Goal: Check status: Check status

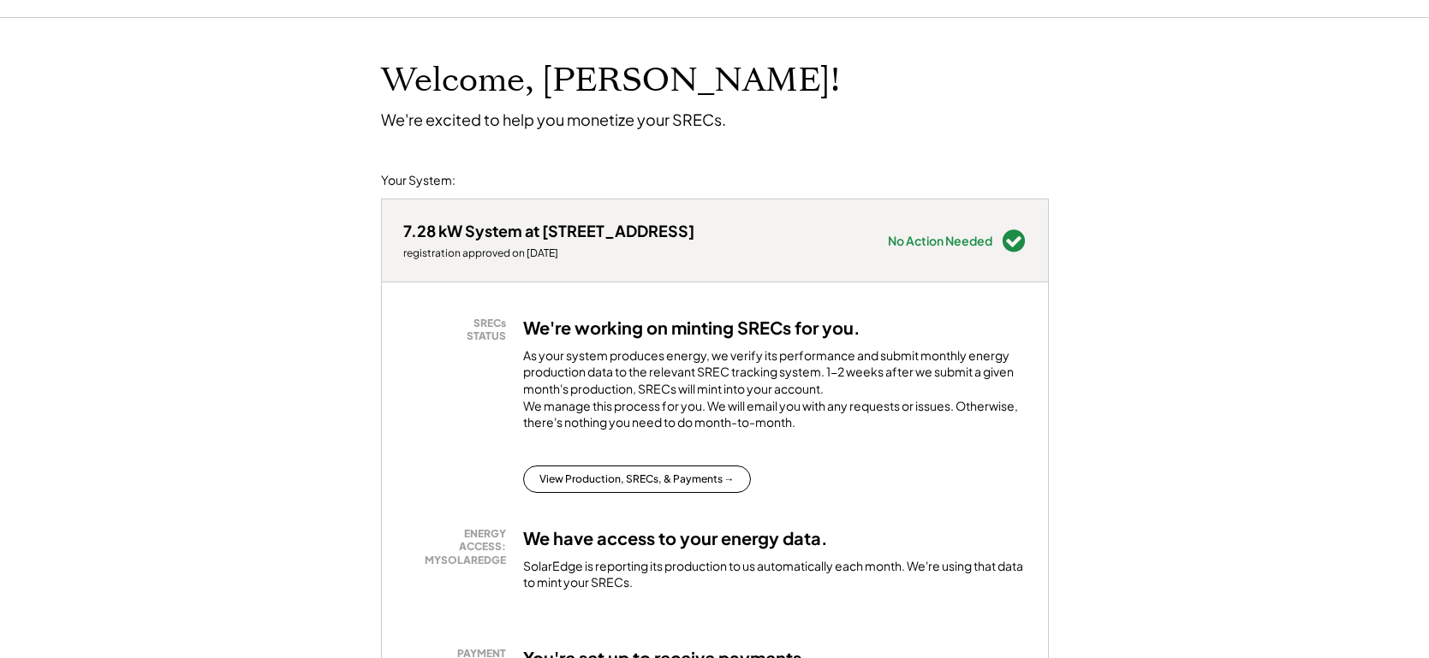
scroll to position [64, 0]
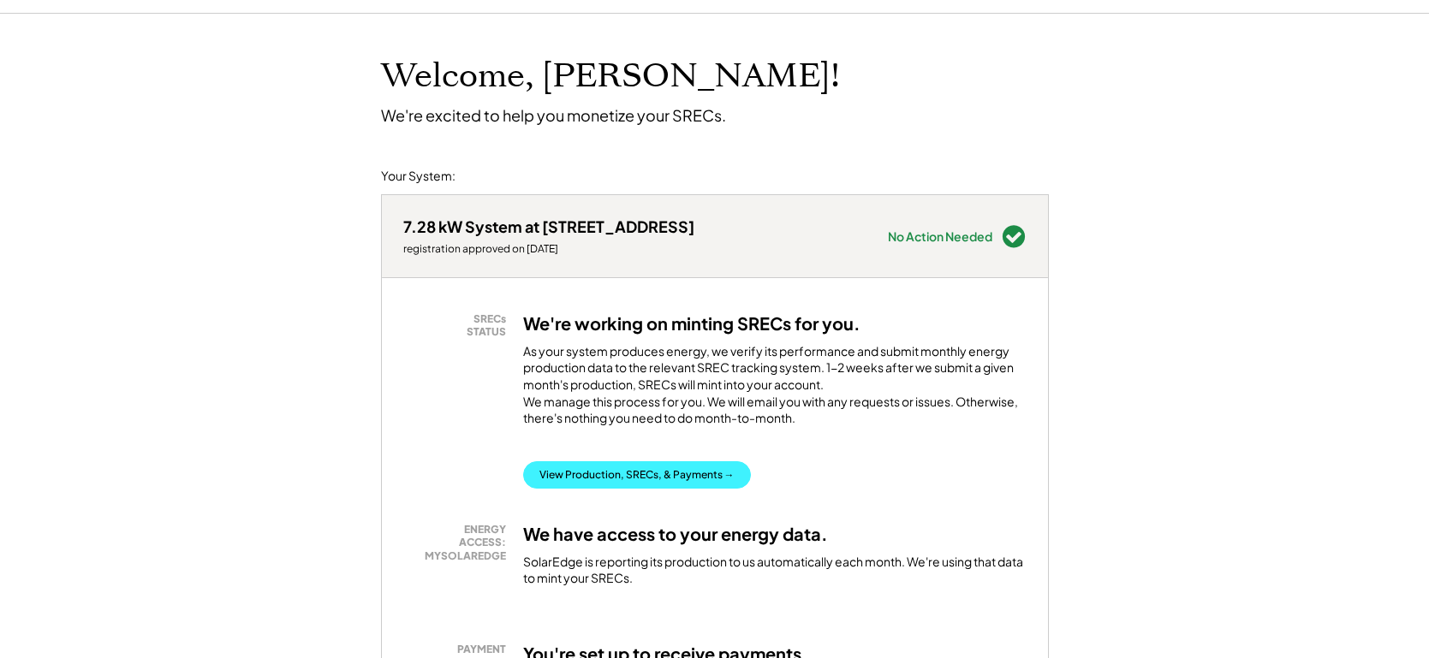
click at [717, 487] on button "View Production, SRECs, & Payments →" at bounding box center [637, 475] width 228 height 27
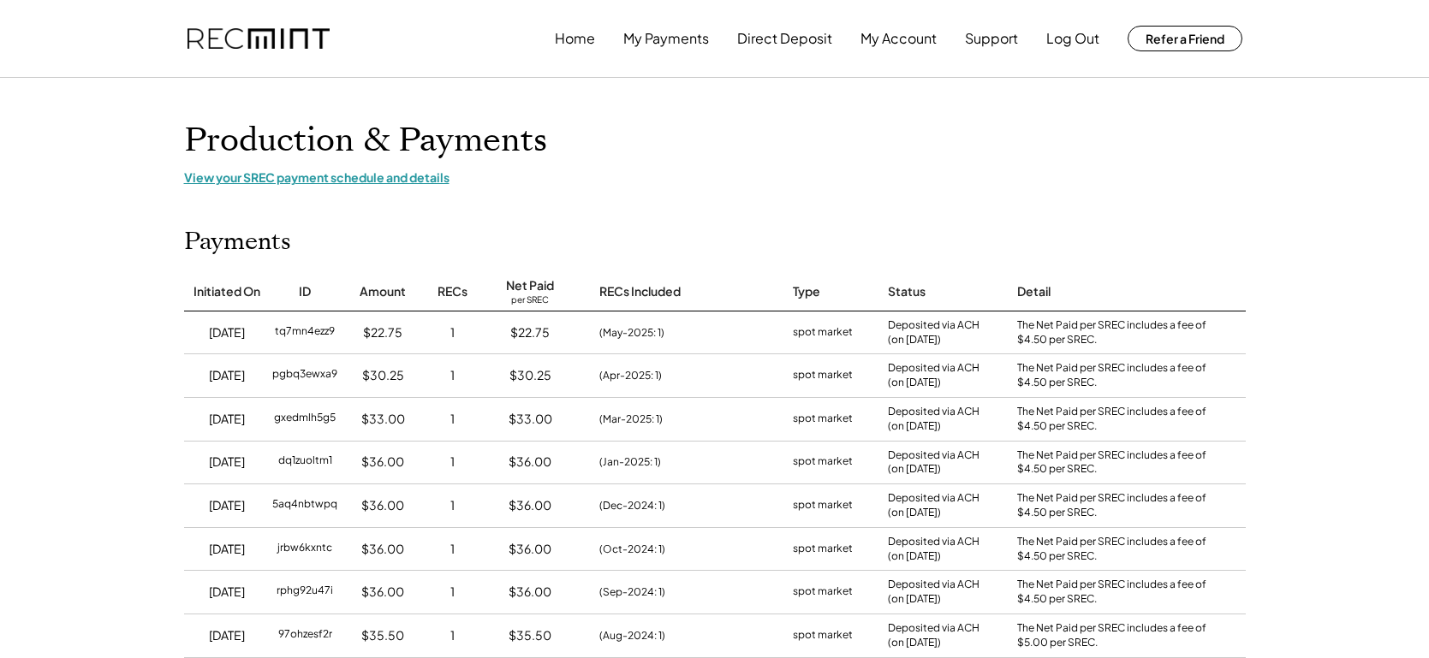
click at [433, 181] on div "View your SREC payment schedule and details" at bounding box center [715, 177] width 1062 height 15
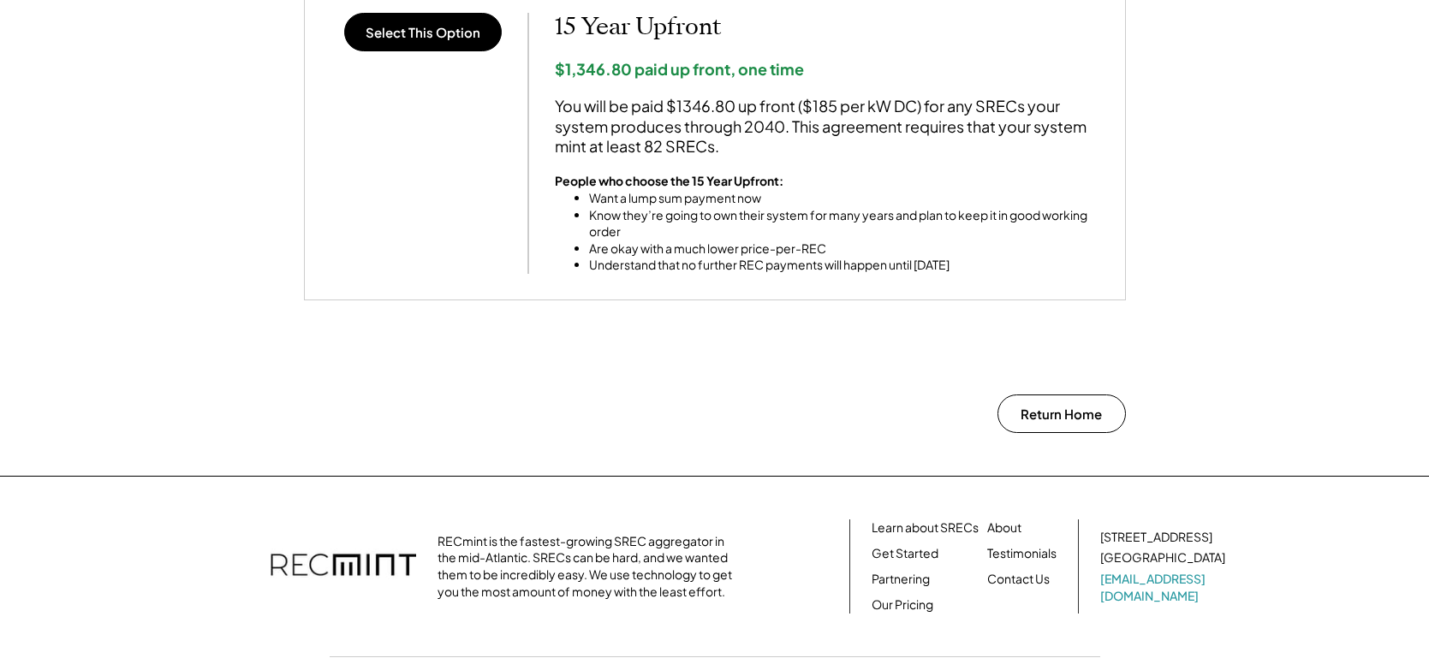
scroll to position [1565, 0]
